Goal: Transaction & Acquisition: Register for event/course

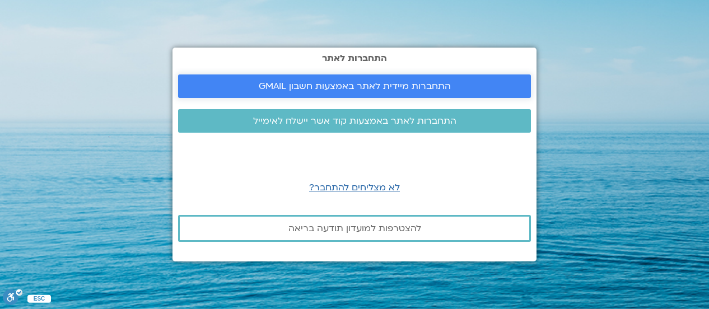
click at [372, 87] on span "התחברות מיידית לאתר באמצעות חשבון GMAIL" at bounding box center [355, 86] width 192 height 10
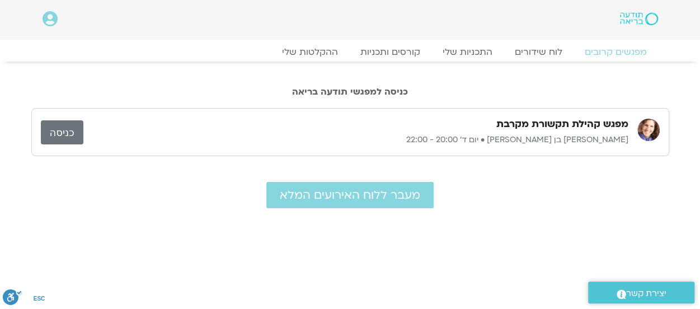
click at [67, 132] on link "כניסה" at bounding box center [62, 132] width 43 height 24
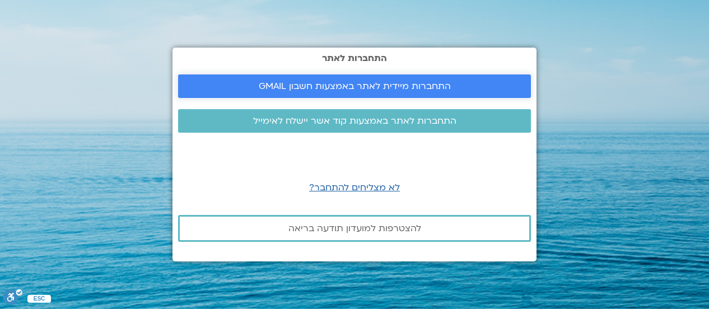
click at [340, 85] on span "התחברות מיידית לאתר באמצעות חשבון GMAIL" at bounding box center [355, 86] width 192 height 10
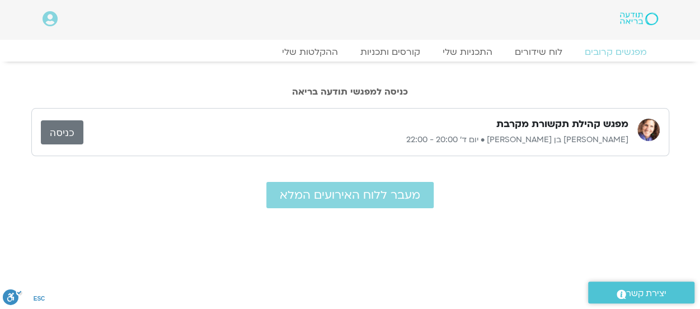
click at [62, 128] on link "כניסה" at bounding box center [62, 132] width 43 height 24
